Goal: Communication & Community: Answer question/provide support

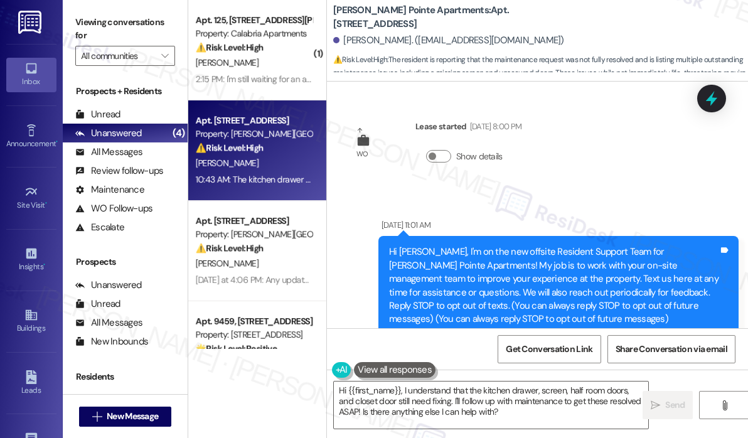
scroll to position [8987, 0]
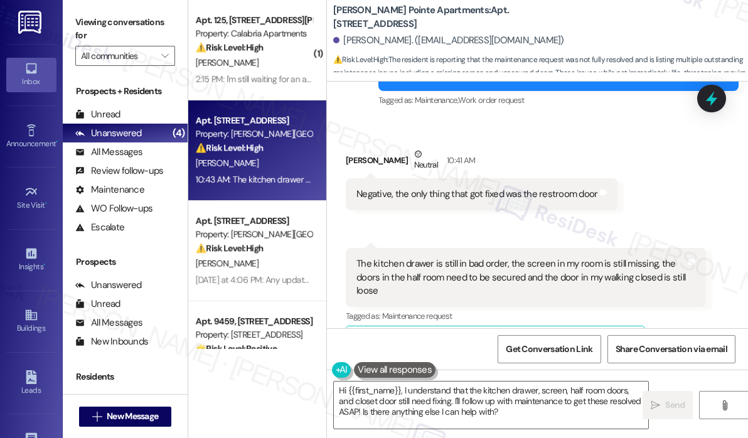
click at [565, 184] on div "Received via SMS [PERSON_NAME] Neutral 10:41 AM Negative, the only thing that g…" at bounding box center [537, 245] width 421 height 253
click at [561, 185] on div "Received via SMS [PERSON_NAME] Neutral 10:41 AM Negative, the only thing that g…" at bounding box center [537, 245] width 421 height 253
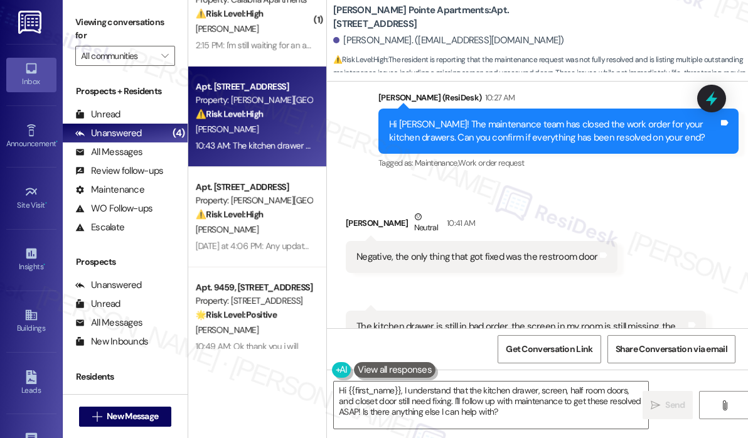
scroll to position [53, 0]
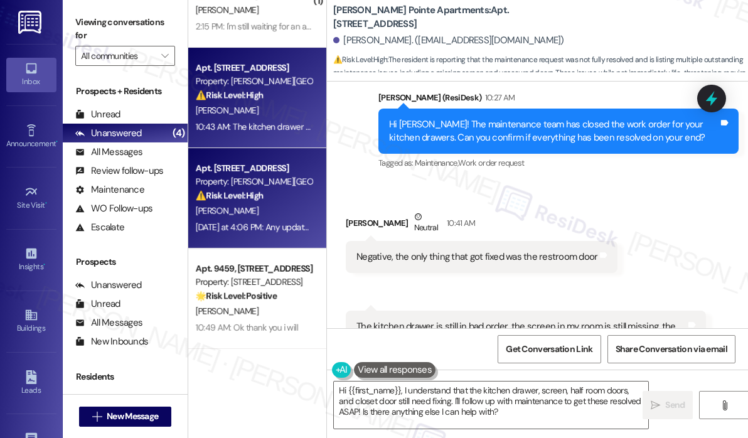
click at [295, 204] on div "[PERSON_NAME]" at bounding box center [253, 211] width 119 height 16
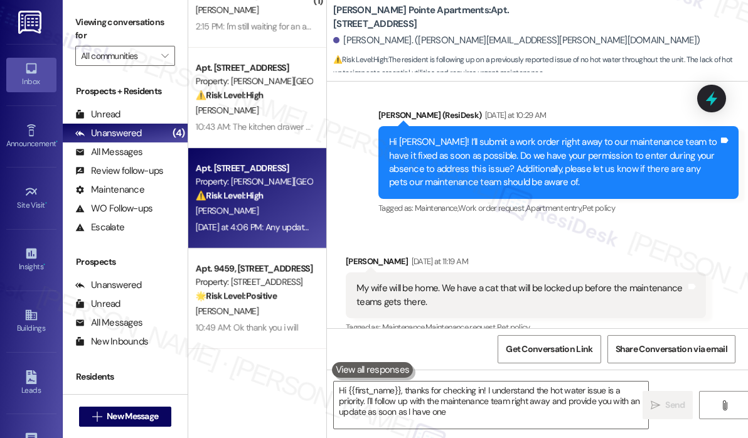
type textarea "Hi {{first_name}}, thanks for checking in! I understand the hot water issue is …"
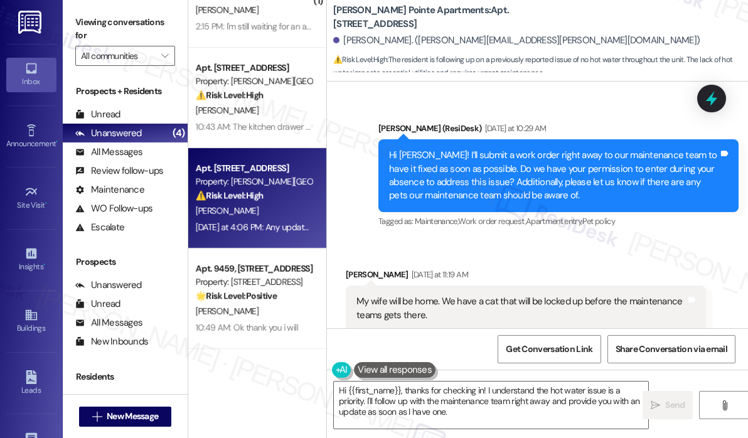
scroll to position [638, 0]
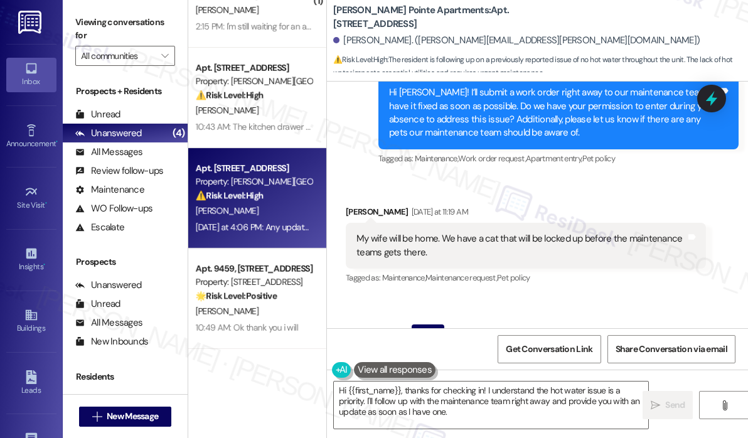
click at [509, 180] on div "Received via SMS [PERSON_NAME] [DATE] at 11:19 AM My wife will be home. We have…" at bounding box center [537, 291] width 421 height 228
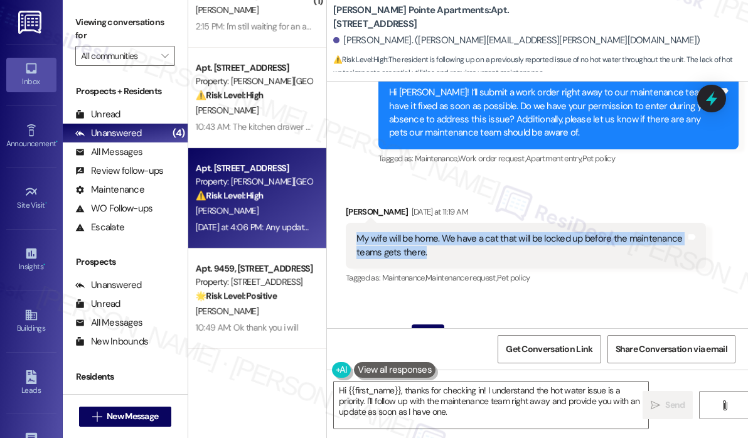
drag, startPoint x: 449, startPoint y: 243, endPoint x: 353, endPoint y: 224, distance: 98.5
click at [353, 224] on div "My wife will be home. We have a cat that will be locked up before the maintenan…" at bounding box center [526, 246] width 360 height 46
copy div "My wife will be home. We have a cat that will be locked up before the maintenan…"
click at [705, 96] on icon at bounding box center [711, 98] width 21 height 21
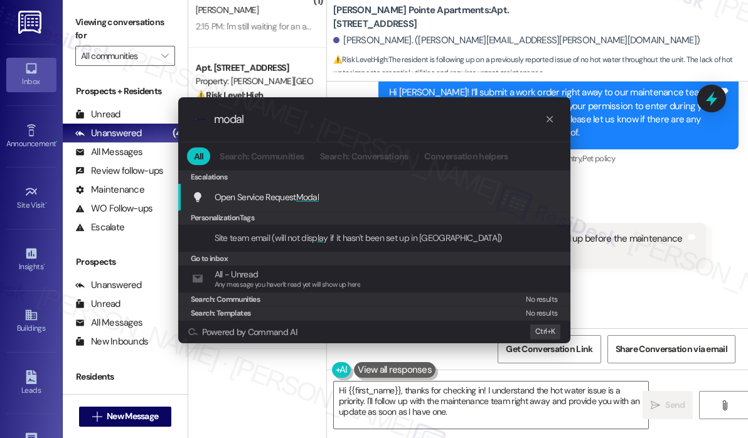
click at [653, 180] on div ".cls-1{fill:#0a055f;}.cls-2{fill:#0cc4c4;} resideskLogoBlueOrange modal All Sea…" at bounding box center [374, 219] width 748 height 438
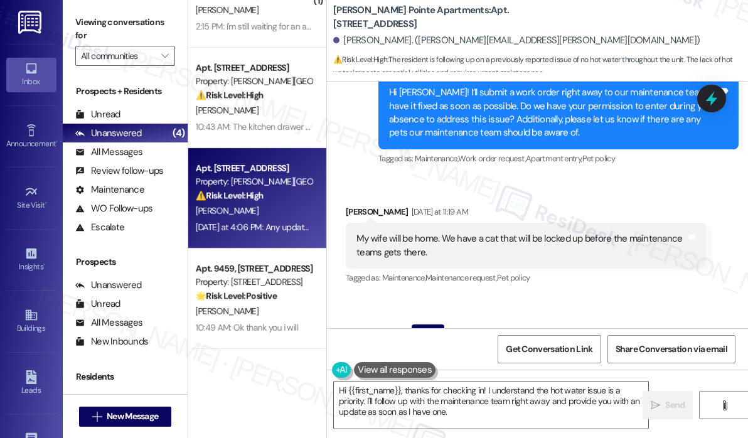
click at [527, 177] on div "Received via SMS [PERSON_NAME] [DATE] at 11:19 AM My wife will be home. We have…" at bounding box center [537, 291] width 421 height 228
click at [562, 292] on div "Received via SMS [PERSON_NAME] [DATE] at 11:19 AM My wife will be home. We have…" at bounding box center [537, 291] width 421 height 228
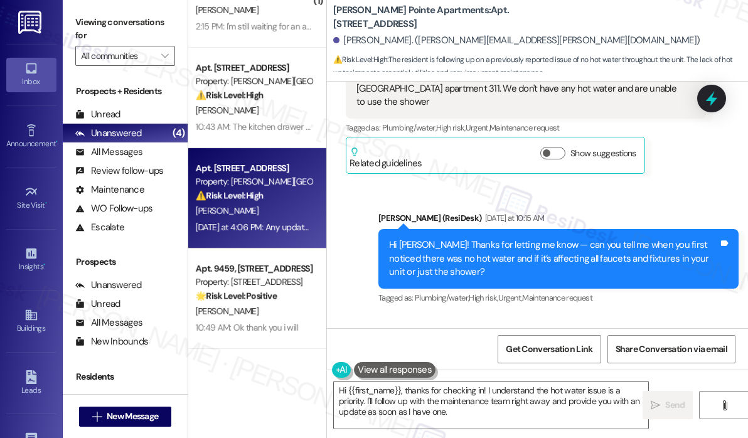
scroll to position [73, 0]
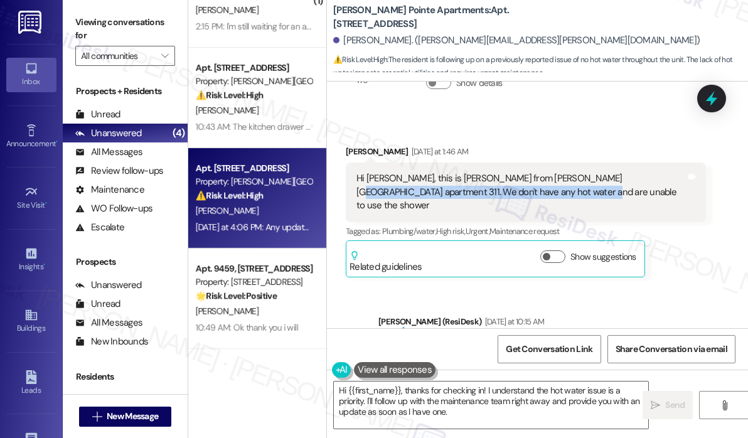
drag, startPoint x: 531, startPoint y: 190, endPoint x: 594, endPoint y: 181, distance: 64.1
click at [594, 181] on div "Hi [PERSON_NAME], this is [PERSON_NAME] from [PERSON_NAME][GEOGRAPHIC_DATA] apa…" at bounding box center [520, 192] width 329 height 40
copy div "We don't have any hot water and are unable to use the shower"
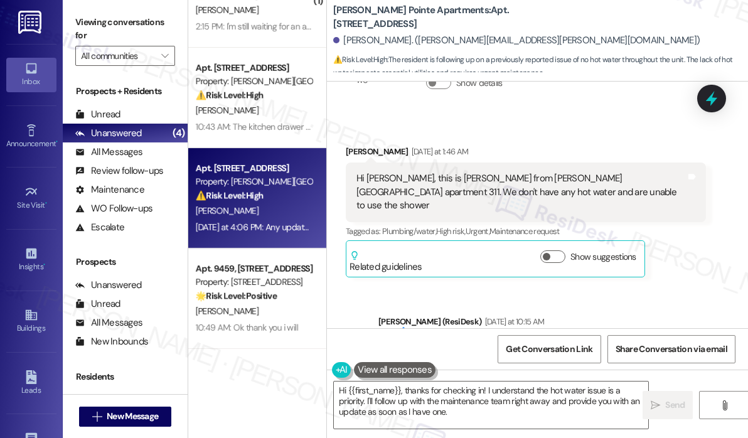
click at [541, 117] on div "Received via SMS [PERSON_NAME] [DATE] at 1:46 AM Hi [PERSON_NAME], this is [PER…" at bounding box center [537, 202] width 421 height 170
click at [711, 100] on icon at bounding box center [711, 98] width 15 height 19
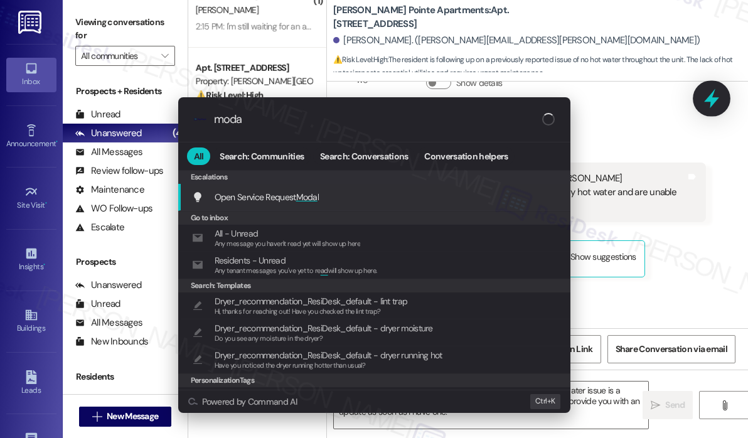
type input "modal"
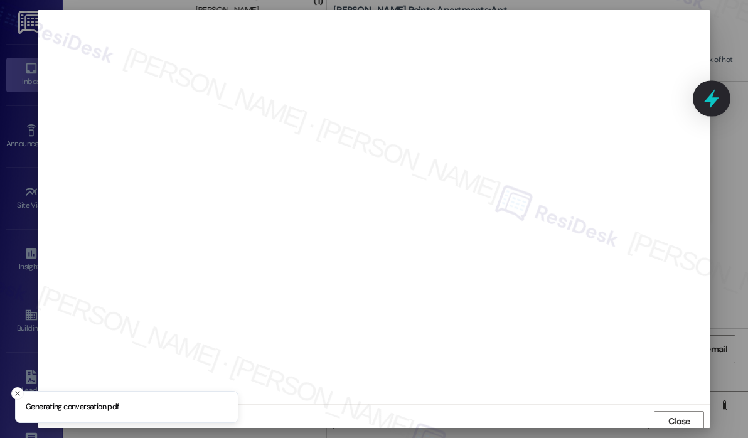
scroll to position [3, 0]
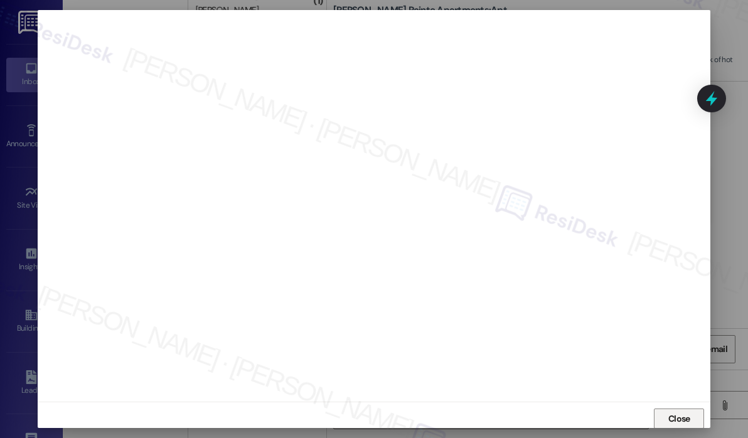
click at [670, 416] on span "Close" at bounding box center [679, 418] width 22 height 13
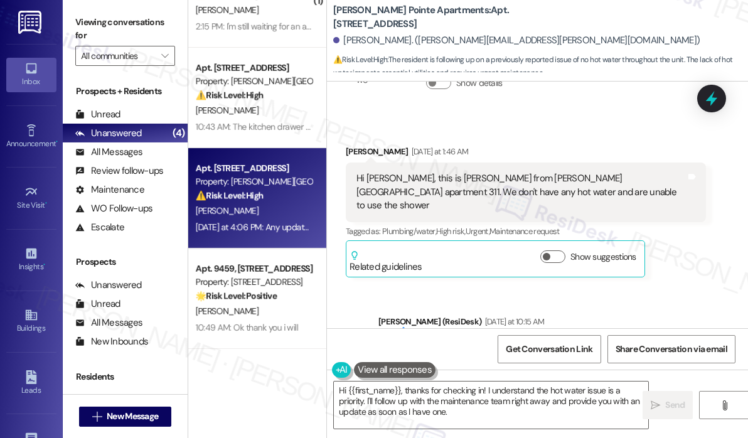
click at [662, 287] on div "Sent via SMS [PERSON_NAME] (ResiDesk) [DATE] at 10:15 AM Hi [PERSON_NAME]! Than…" at bounding box center [537, 353] width 421 height 133
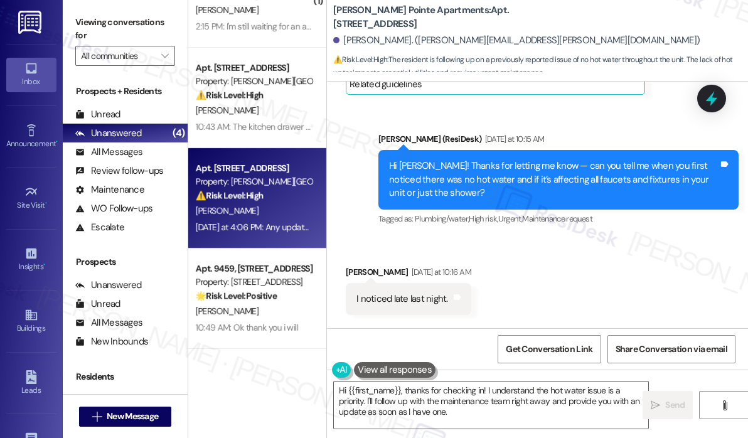
scroll to position [450, 0]
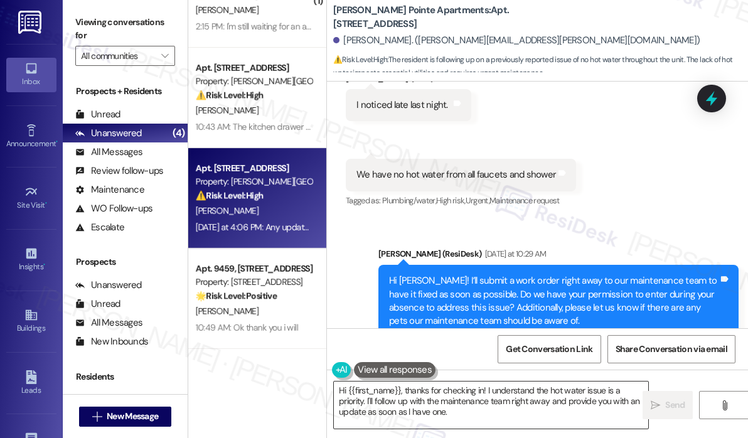
click at [529, 413] on textarea "Hi {{first_name}}, thanks for checking in! I understand the hot water issue is …" at bounding box center [491, 404] width 314 height 47
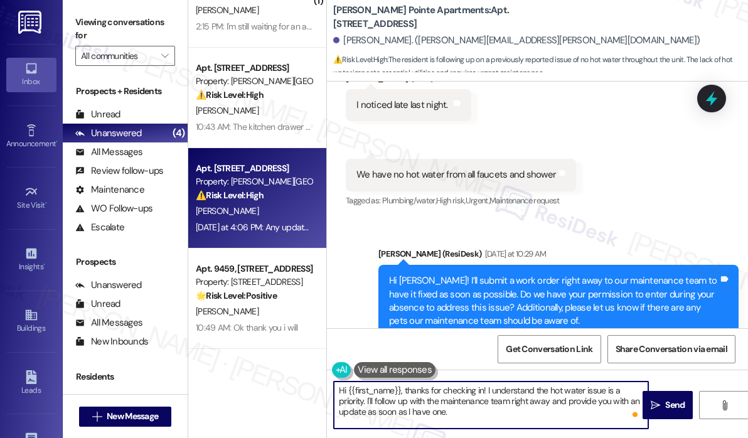
click at [524, 408] on textarea "Hi {{first_name}}, thanks for checking in! I understand the hot water issue is …" at bounding box center [491, 404] width 314 height 47
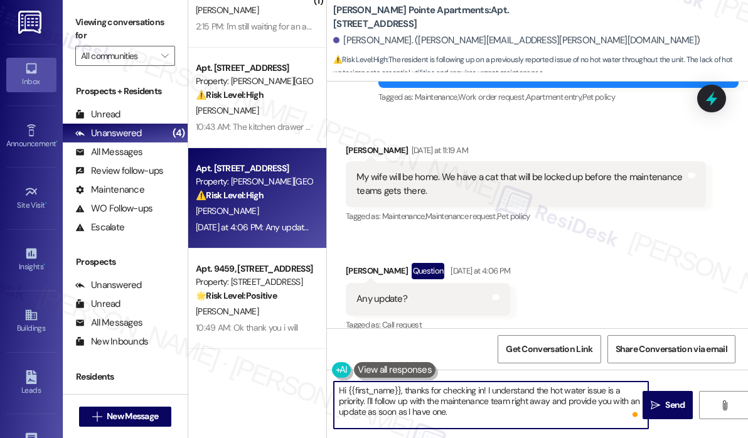
scroll to position [701, 0]
click at [511, 416] on textarea "Hi {{first_name}}, thanks for checking in! I understand the hot water issue is …" at bounding box center [491, 404] width 314 height 47
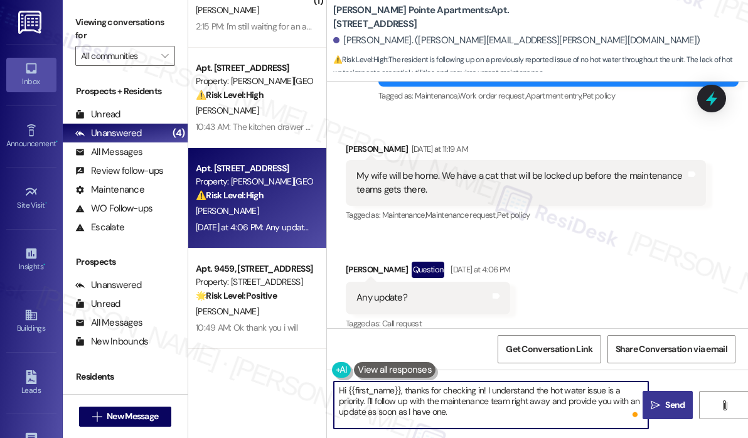
click at [656, 403] on icon "" at bounding box center [654, 405] width 9 height 10
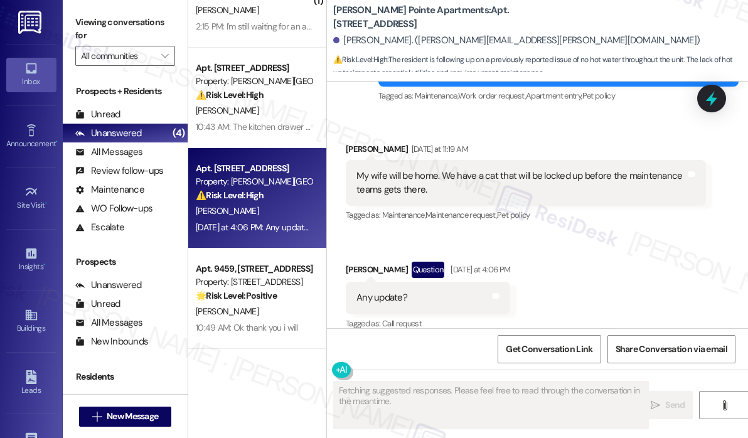
scroll to position [700, 0]
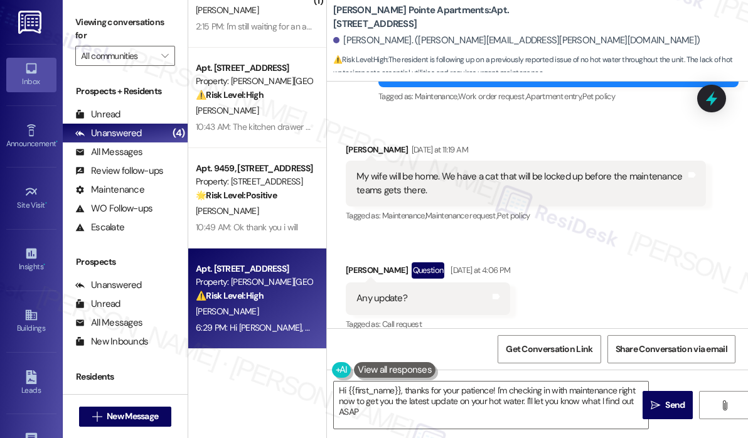
type textarea "Hi {{first_name}}, thanks for your patience! I'm checking in with maintenance r…"
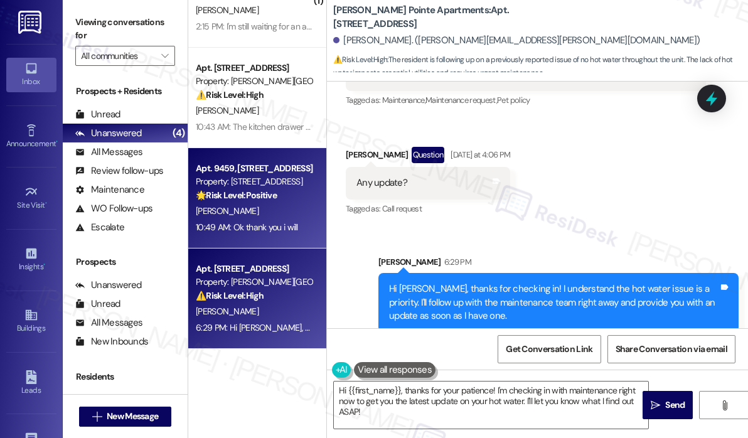
scroll to position [0, 0]
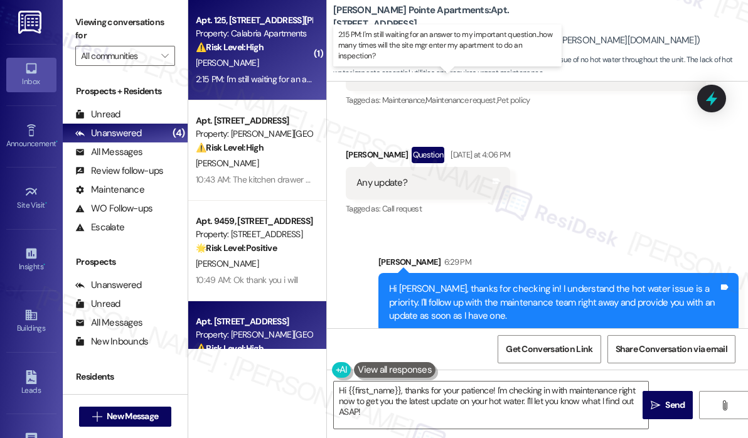
click at [274, 77] on div "2:15 PM: I'm still waiting for an answer to my important question...how many ti…" at bounding box center [447, 78] width 502 height 11
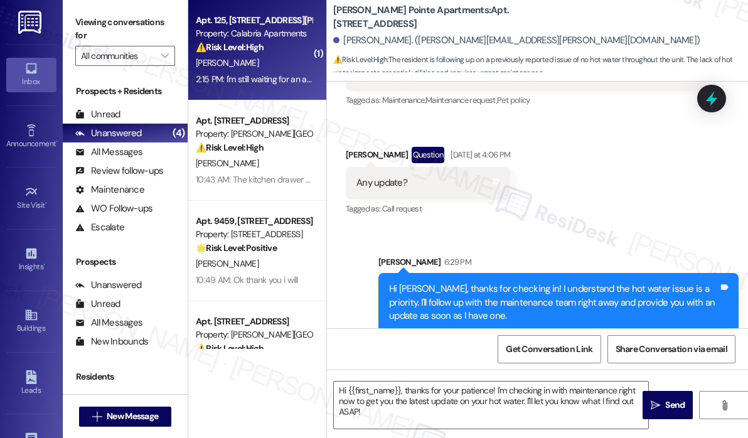
type textarea "Fetching suggested responses. Please feel free to read through the conversation…"
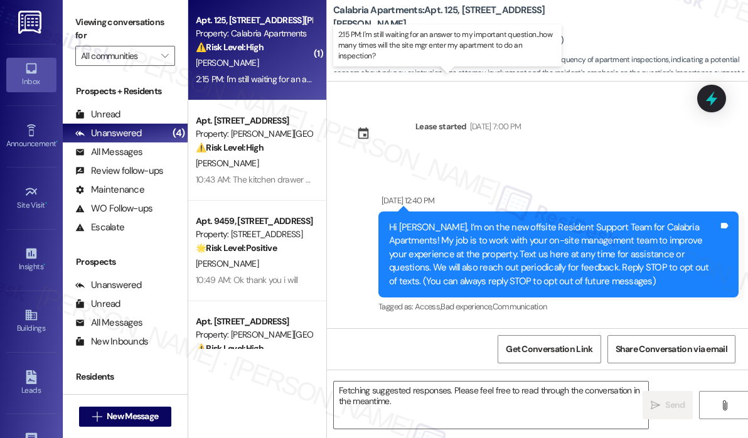
scroll to position [16470, 0]
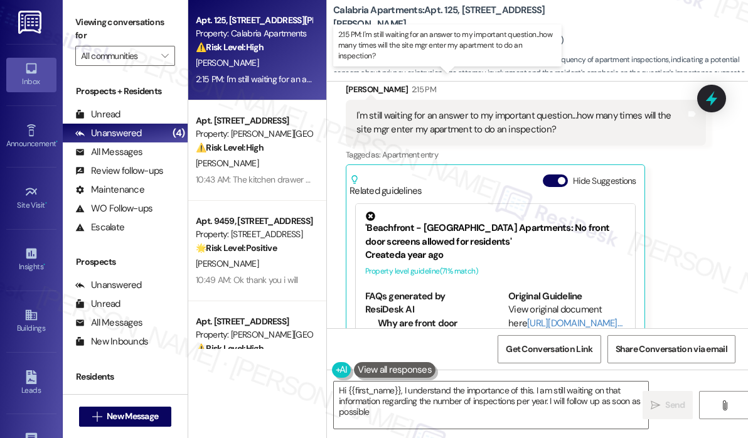
type textarea "Hi {{first_name}}, I understand the importance of this. I am still waiting on t…"
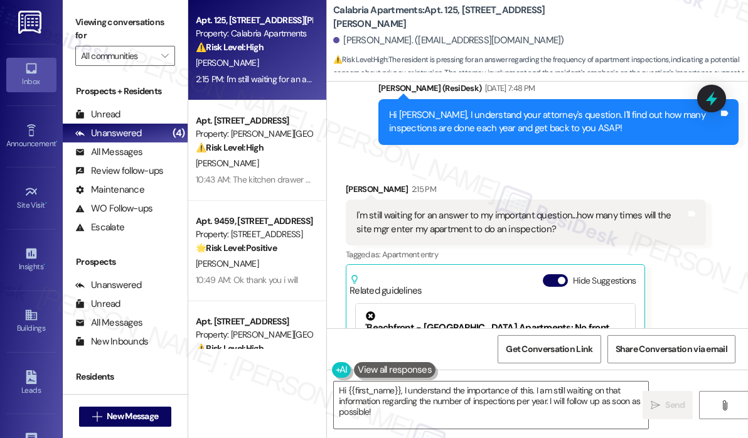
scroll to position [16282, 0]
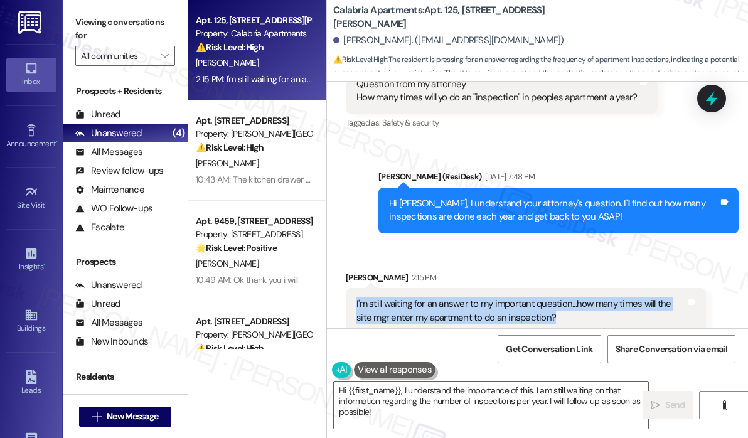
drag, startPoint x: 563, startPoint y: 257, endPoint x: 356, endPoint y: 246, distance: 207.3
click at [356, 297] on div "I'm still waiting for an answer to my important question...how many times will …" at bounding box center [520, 310] width 329 height 27
copy div "I'm still waiting for an answer to my important question...how many times will …"
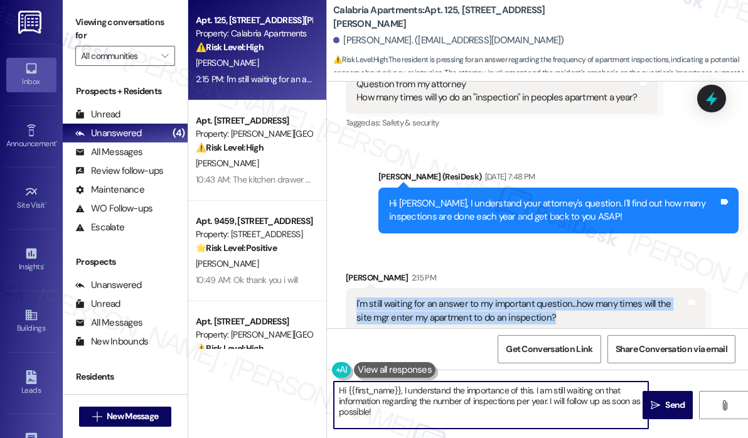
click at [447, 415] on textarea "Hi {{first_name}}, I understand the importance of this. I am still waiting on t…" at bounding box center [491, 404] width 314 height 47
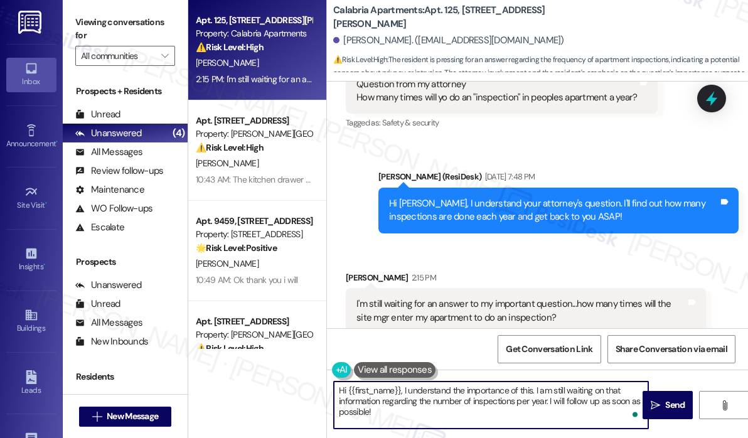
click at [449, 415] on textarea "Hi {{first_name}}, I understand the importance of this. I am still waiting on t…" at bounding box center [491, 404] width 314 height 47
click at [446, 418] on textarea "Hi {{first_name}}, I understand the importance of this. I am still waiting on t…" at bounding box center [491, 404] width 314 height 47
click at [682, 397] on button " Send" at bounding box center [667, 405] width 50 height 28
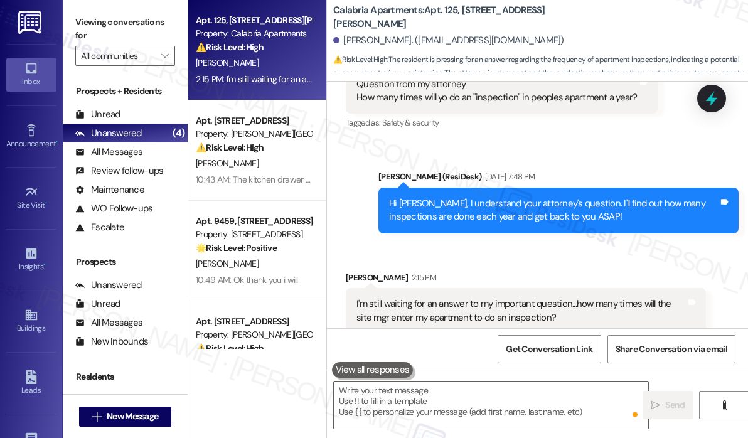
scroll to position [16469, 0]
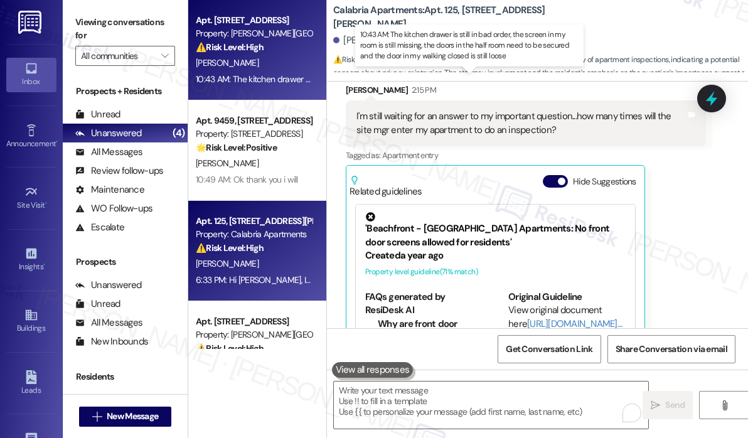
click at [279, 82] on div "10:43 AM: The kitchen drawer is still in bad order, the screen in my room is st…" at bounding box center [521, 78] width 650 height 11
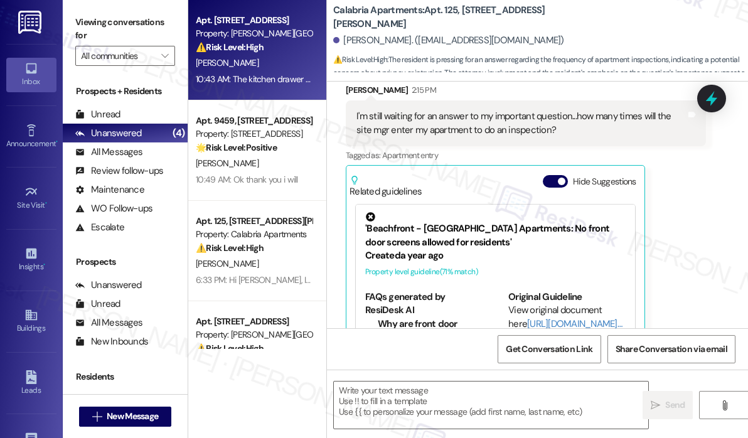
type textarea "Fetching suggested responses. Please feel free to read through the conversation…"
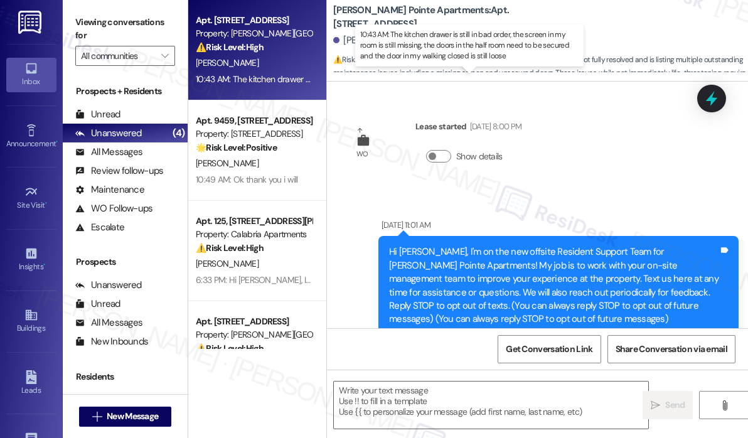
scroll to position [8987, 0]
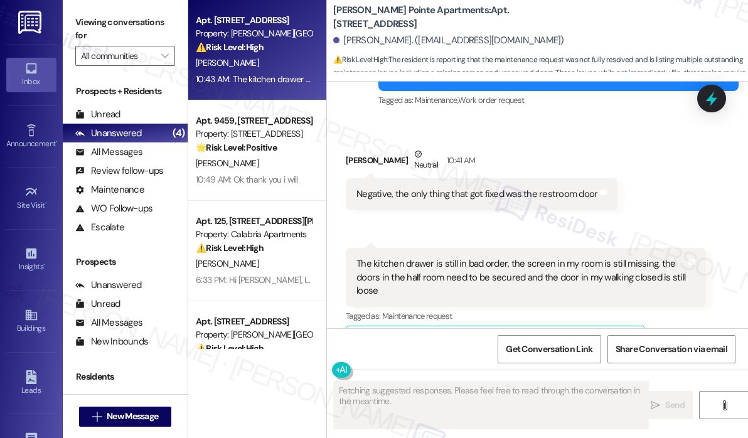
click at [553, 193] on div "Received via SMS [PERSON_NAME] Neutral 10:41 AM Negative, the only thing that g…" at bounding box center [537, 245] width 421 height 253
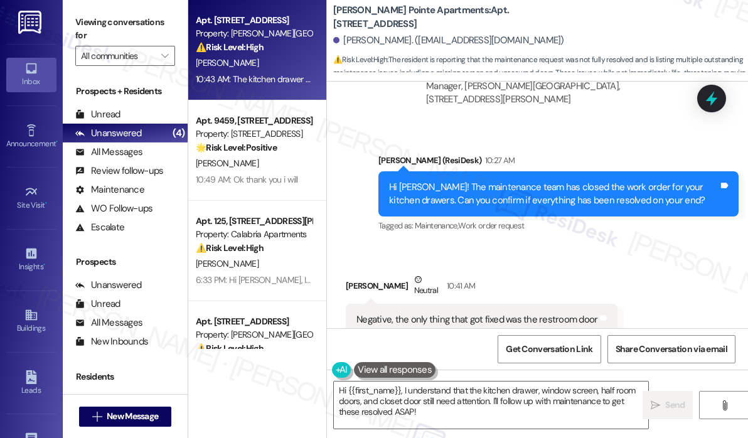
scroll to position [8924, 0]
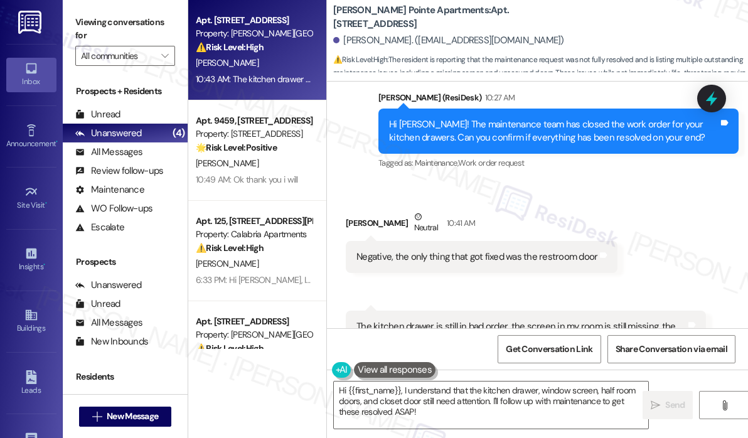
click at [559, 253] on div "Received via SMS [PERSON_NAME] Neutral 10:41 AM Negative, the only thing that g…" at bounding box center [537, 308] width 421 height 253
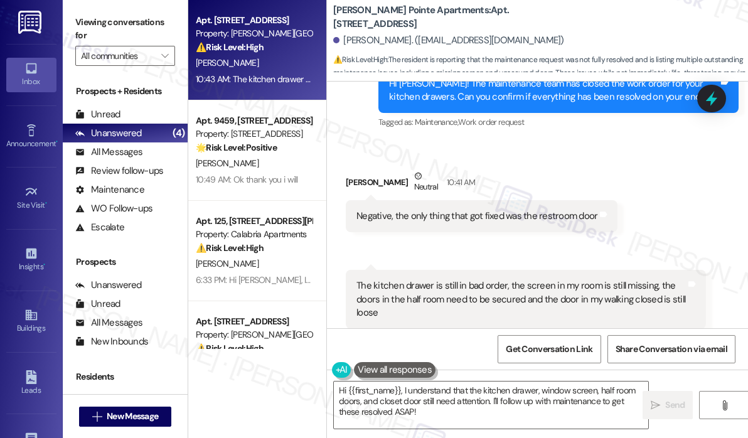
scroll to position [8988, 0]
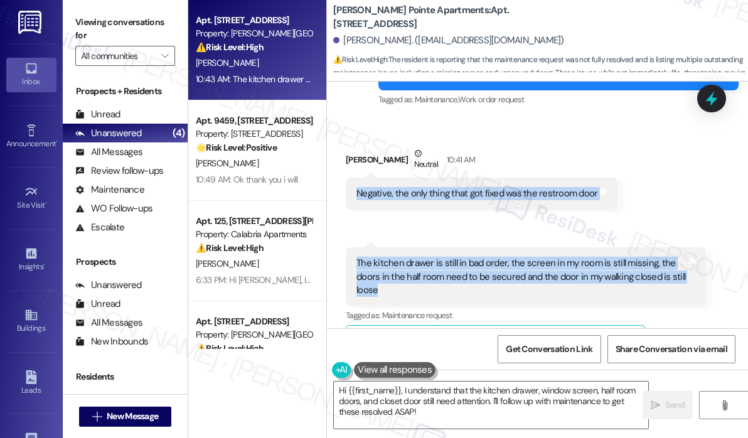
drag, startPoint x: 405, startPoint y: 247, endPoint x: 353, endPoint y: 156, distance: 104.5
click at [353, 156] on div "Received via SMS [PERSON_NAME] Neutral 10:41 AM Negative, the only thing that g…" at bounding box center [537, 245] width 421 height 253
copy div "Negative, the only thing that got fixed was the restroom door Tags and notes Re…"
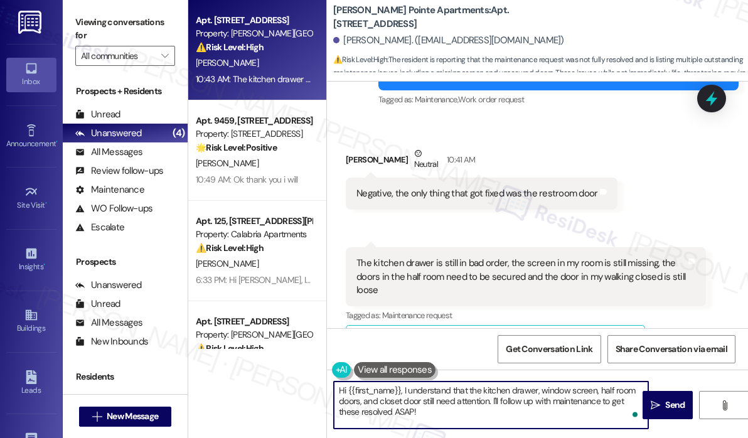
drag, startPoint x: 454, startPoint y: 421, endPoint x: 400, endPoint y: 389, distance: 62.7
click at [400, 389] on textarea "Hi {{first_name}}, I understand that the kitchen drawer, window screen, half ro…" at bounding box center [491, 404] width 314 height 47
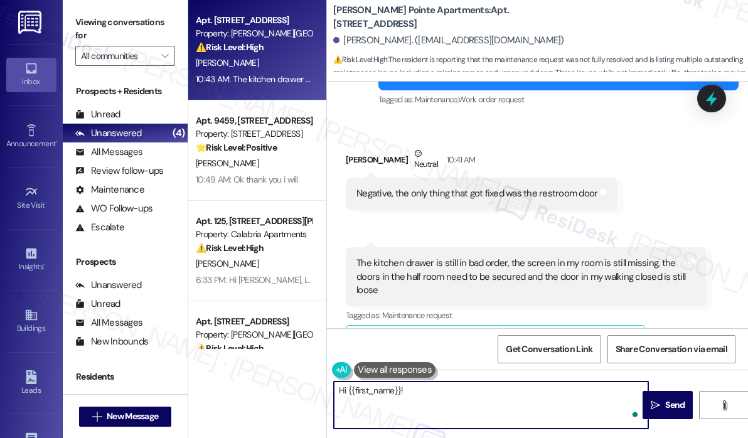
paste textarea "Were all of these issues mentioned or reported on the same work order?"
type textarea "Hi {{first_name}}! Were all of these issues mentioned or reported on the same w…"
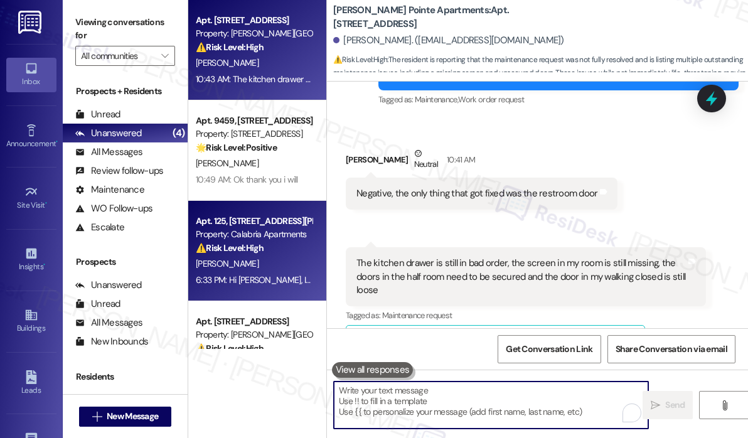
scroll to position [8987, 0]
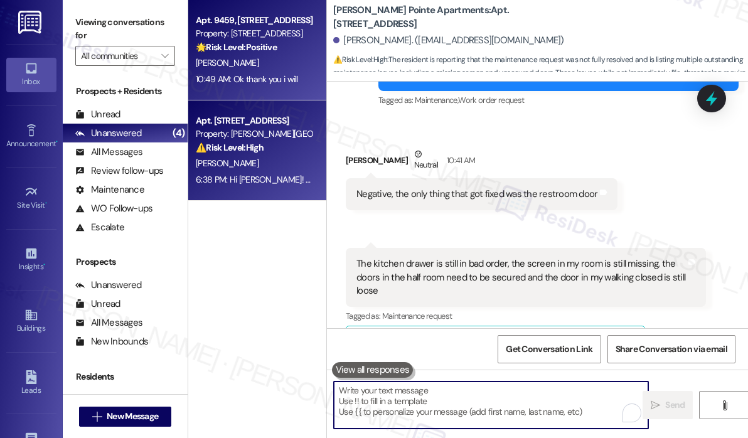
click at [256, 78] on div "10:49 AM: Ok thank you i will 10:49 AM: Ok thank you i will" at bounding box center [247, 78] width 102 height 11
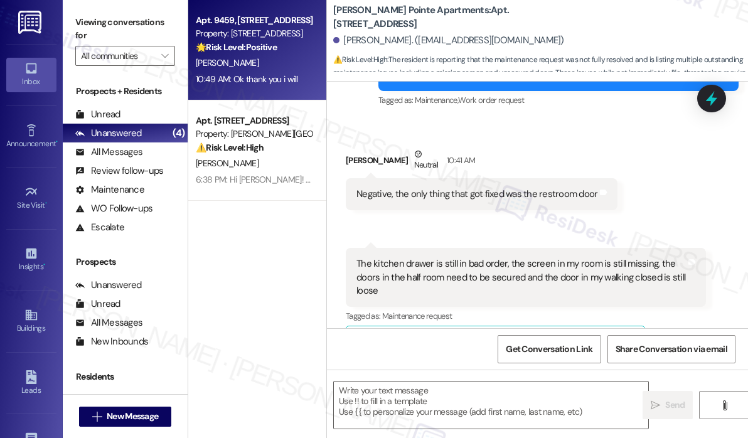
type textarea "Fetching suggested responses. Please feel free to read through the conversation…"
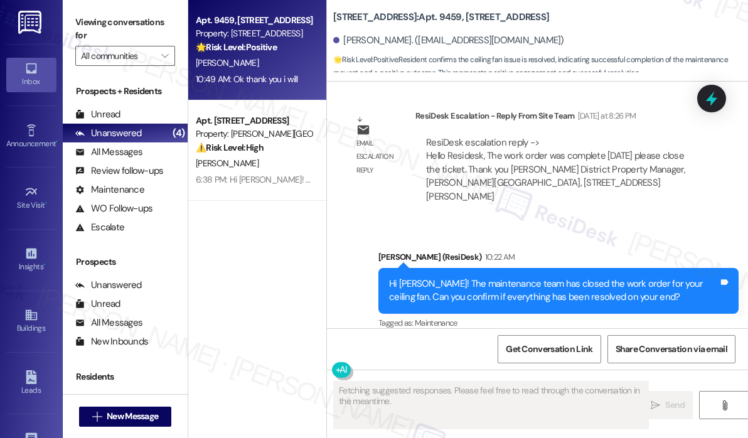
scroll to position [5452, 0]
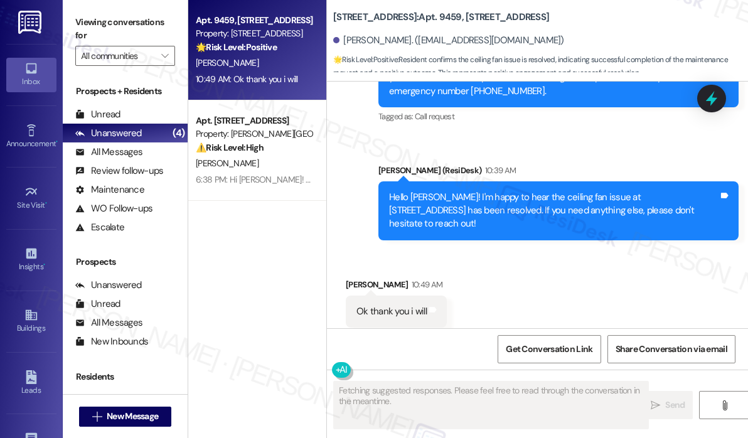
click at [572, 250] on div "Received via SMS [PERSON_NAME] 10:49 AM Ok thank you i will Tags and notes Tagg…" at bounding box center [537, 303] width 421 height 106
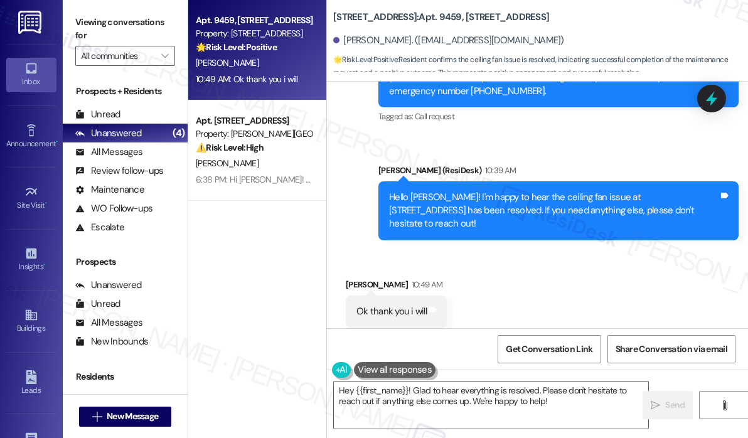
click at [567, 279] on div "Received via SMS [PERSON_NAME] 10:49 AM Ok thank you i will Tags and notes Tagg…" at bounding box center [537, 303] width 421 height 106
drag, startPoint x: 581, startPoint y: 301, endPoint x: 575, endPoint y: 304, distance: 6.8
click at [578, 302] on div "Received via SMS [PERSON_NAME] 10:49 AM Ok thank you i will Tags and notes Tagg…" at bounding box center [537, 303] width 421 height 106
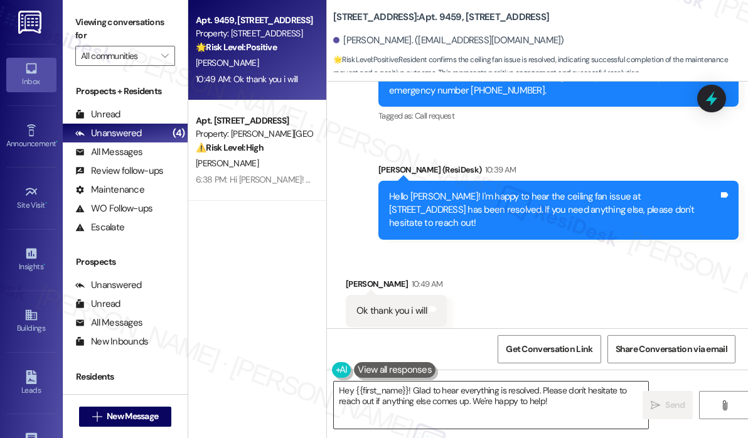
click at [585, 405] on textarea "Hey {{first_name}}! Glad to hear everything is resolved. Please don't hesitate …" at bounding box center [491, 404] width 314 height 47
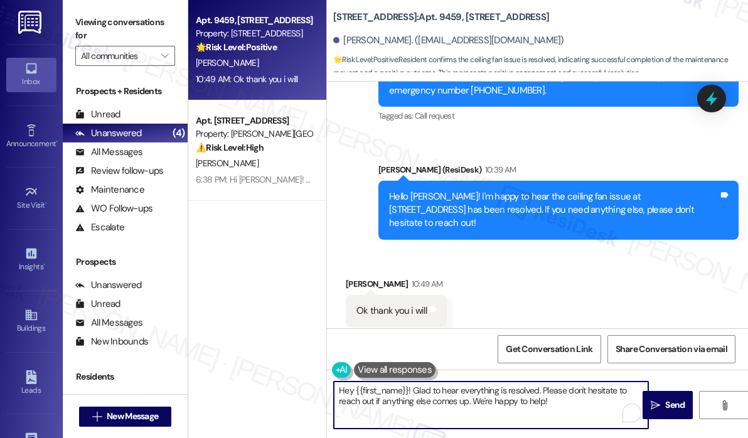
click at [551, 405] on textarea "Hey {{first_name}}! Glad to hear everything is resolved. Please don't hesitate …" at bounding box center [491, 404] width 314 height 47
drag, startPoint x: 566, startPoint y: 406, endPoint x: 283, endPoint y: 393, distance: 283.8
click at [282, 392] on div "Apt. 9459, [STREET_ADDRESS] Property: [STREET_ADDRESS] 🌟 Risk Level: Positive R…" at bounding box center [468, 219] width 560 height 438
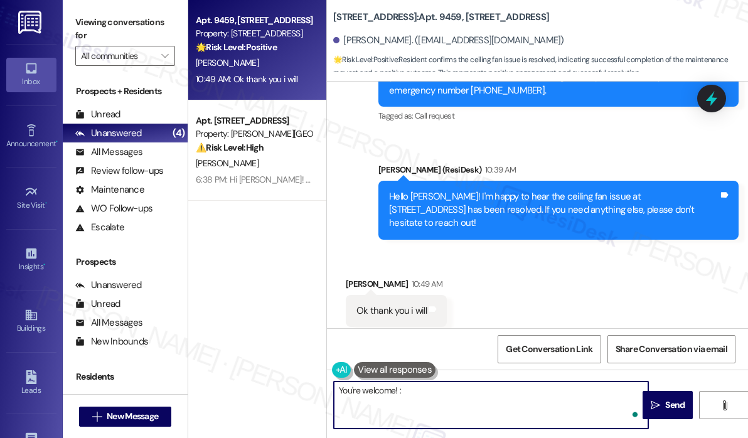
type textarea "You're welcome! :)"
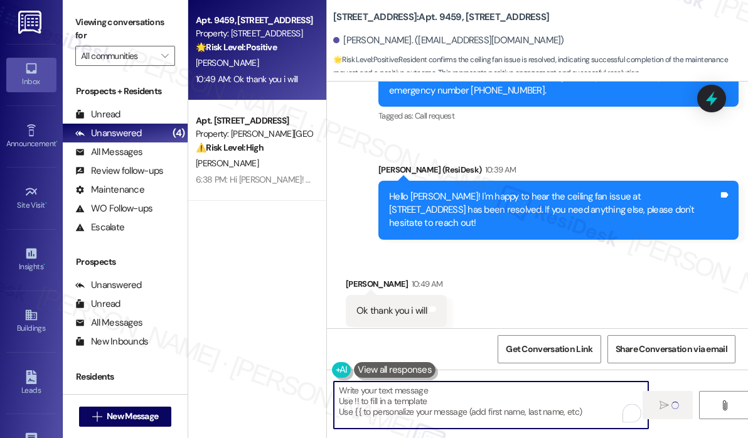
scroll to position [5452, 0]
